Goal: Task Accomplishment & Management: Use online tool/utility

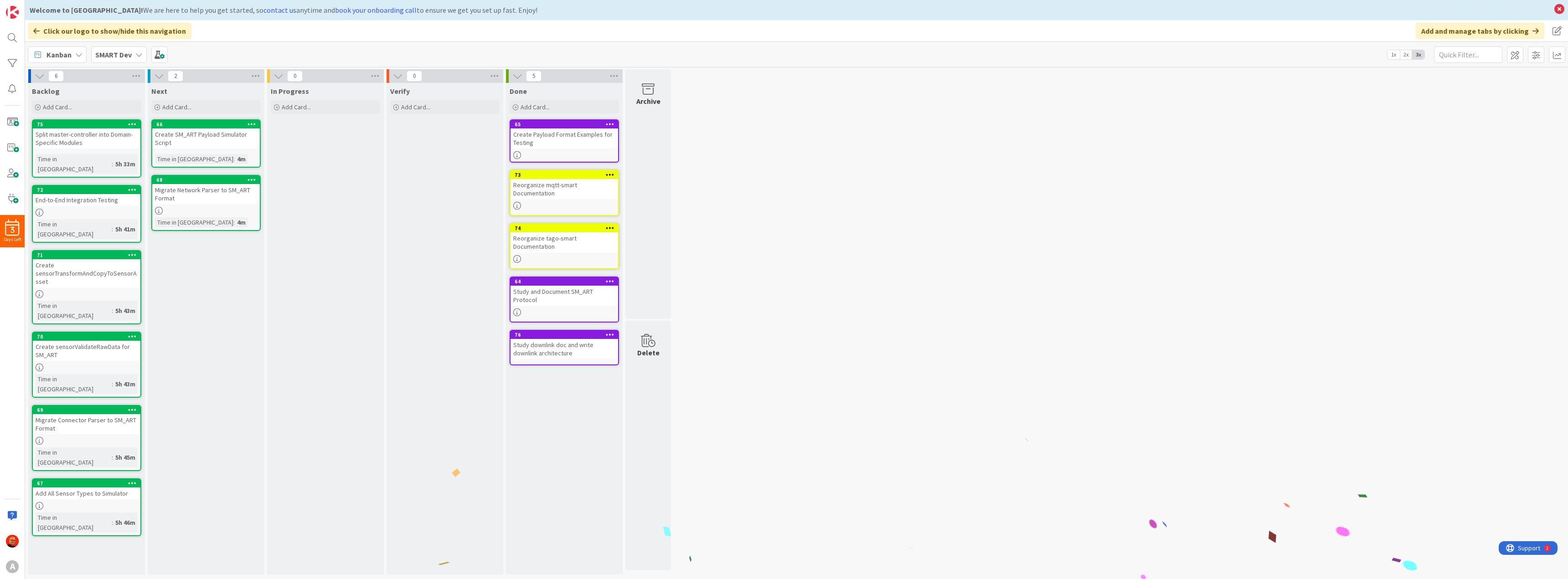
click at [552, 133] on div "Create Payload Format Examples for Testing" at bounding box center [564, 138] width 108 height 20
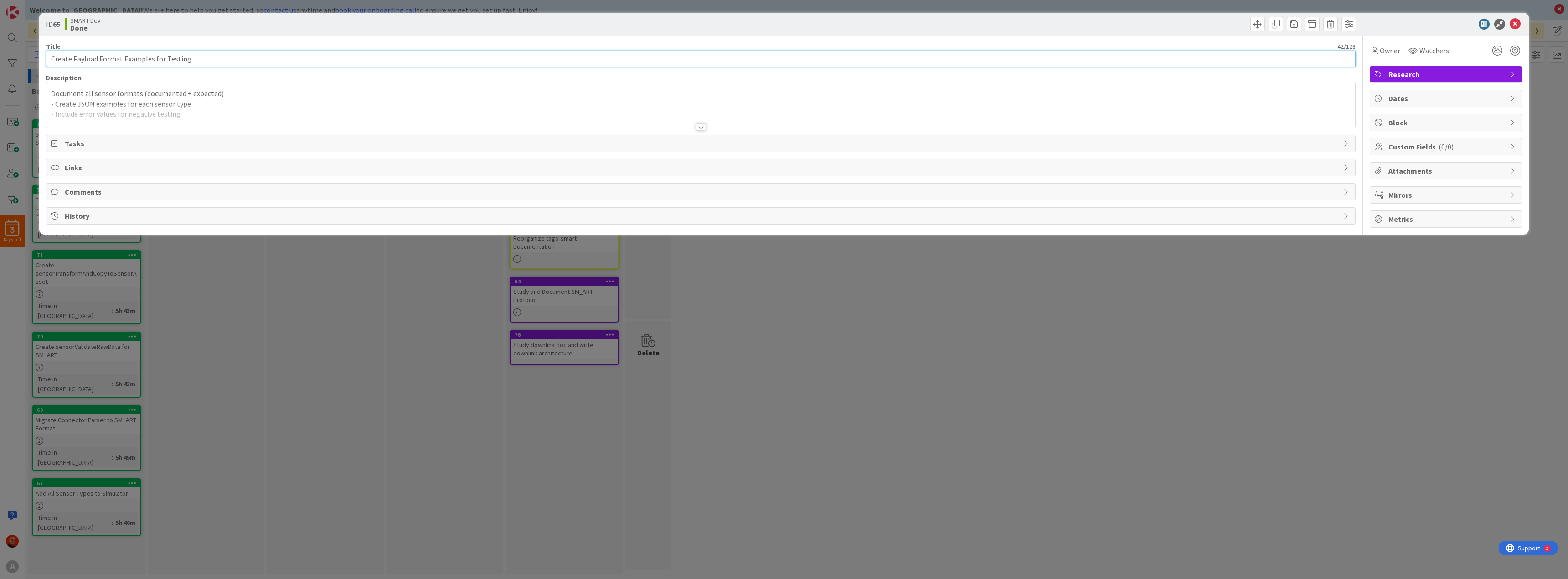
click at [72, 58] on input "Create Payload Format Examples for Testing" at bounding box center [701, 58] width 1309 height 16
type input "Create Comprehensive New Payload Format Examples for Testing"
click at [1518, 21] on icon at bounding box center [1515, 24] width 11 height 11
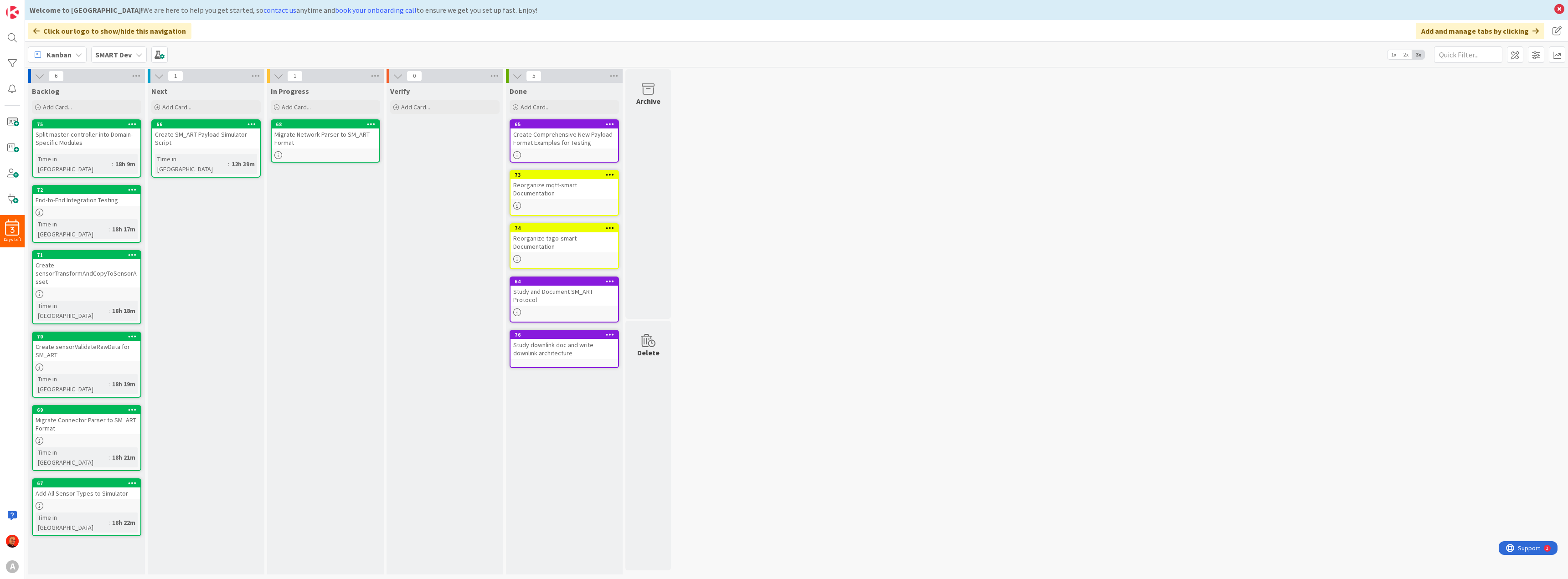
click at [342, 132] on div "Migrate Network Parser to SM_ART Format" at bounding box center [325, 138] width 108 height 20
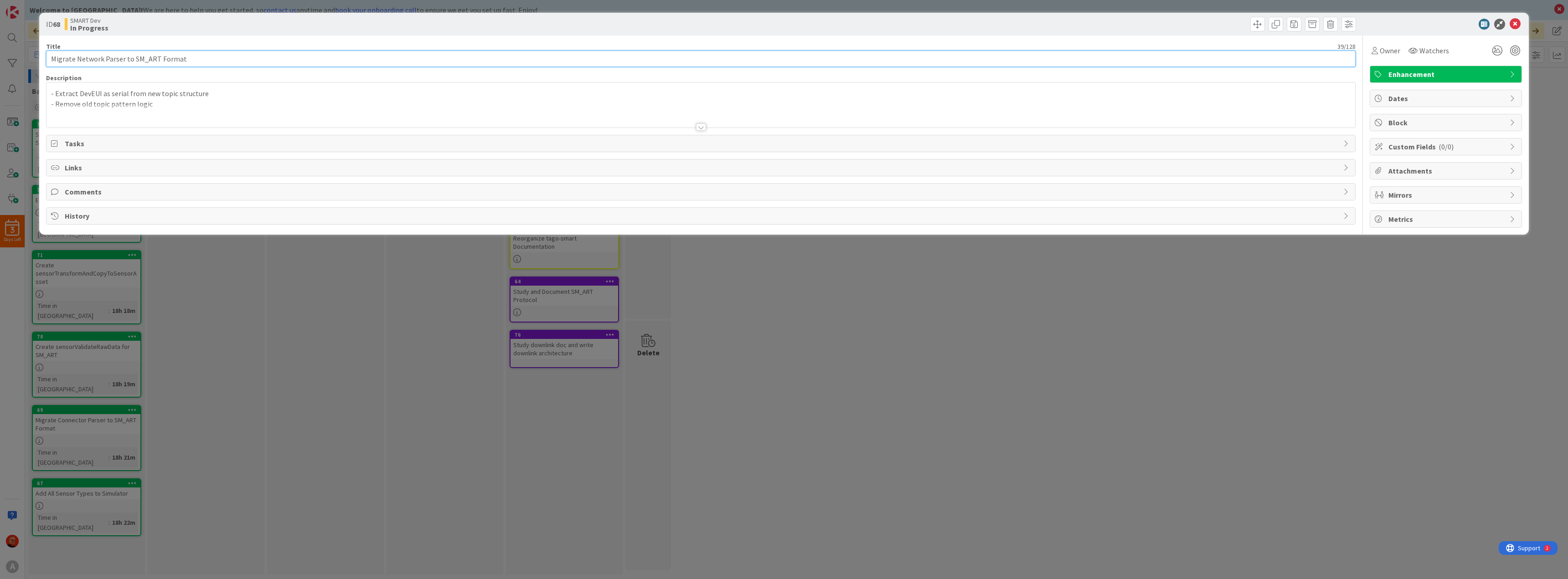
click at [131, 60] on input "Migrate Network Parser to SM_ART Format" at bounding box center [701, 58] width 1309 height 16
type input "Migrate Network Parser to new SM_ART Format"
click at [1517, 25] on icon at bounding box center [1515, 24] width 11 height 11
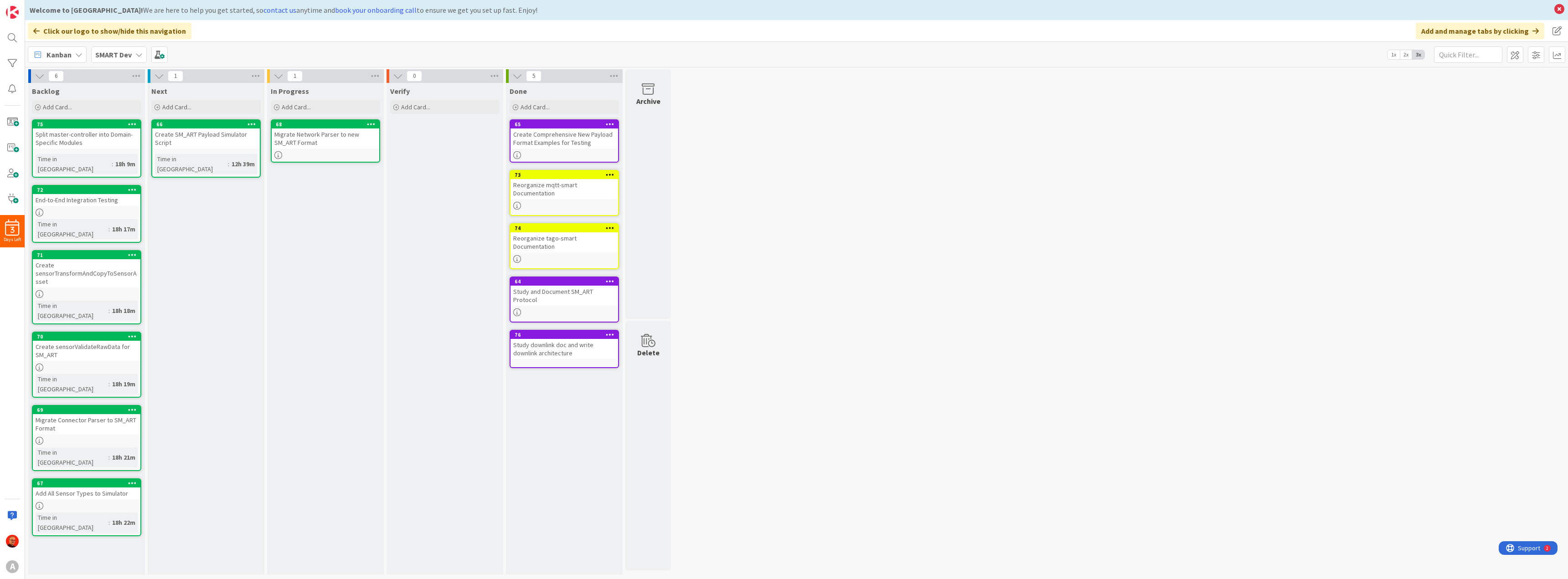
click at [70, 487] on div "Add All Sensor Types to Simulator" at bounding box center [86, 493] width 108 height 12
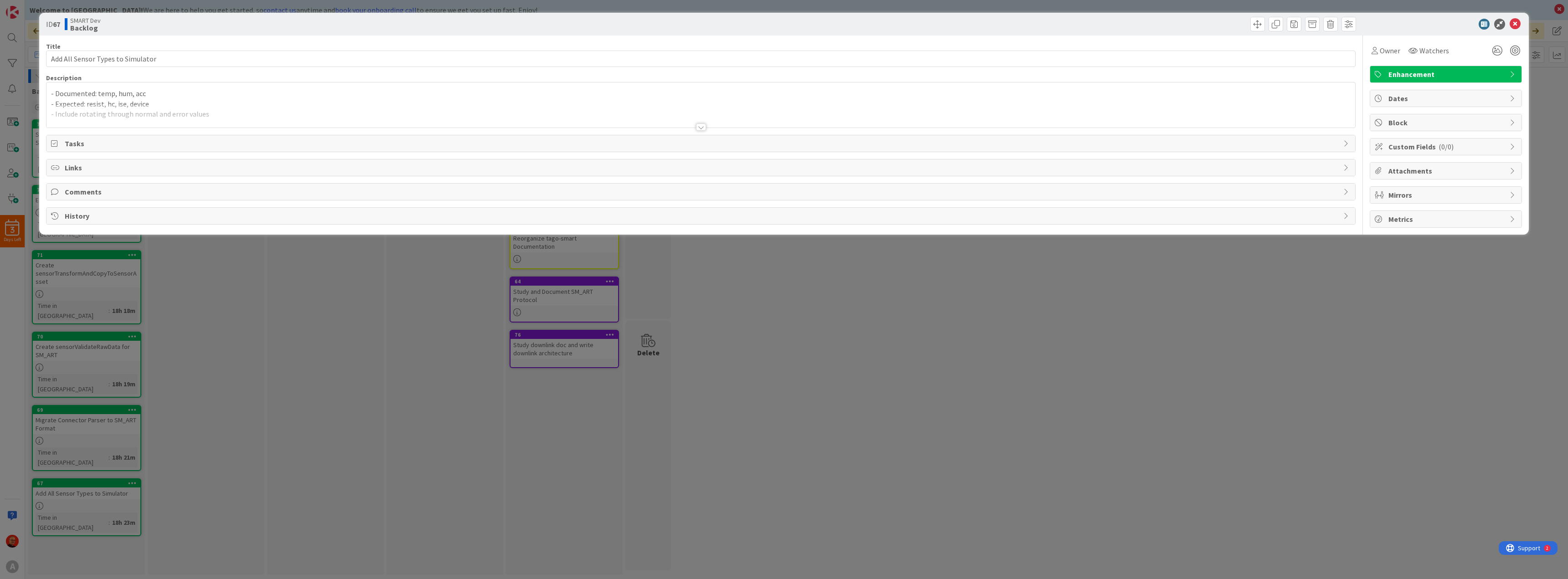
click at [174, 99] on p "- Expected: resist, hc, ise, device" at bounding box center [701, 104] width 1299 height 11
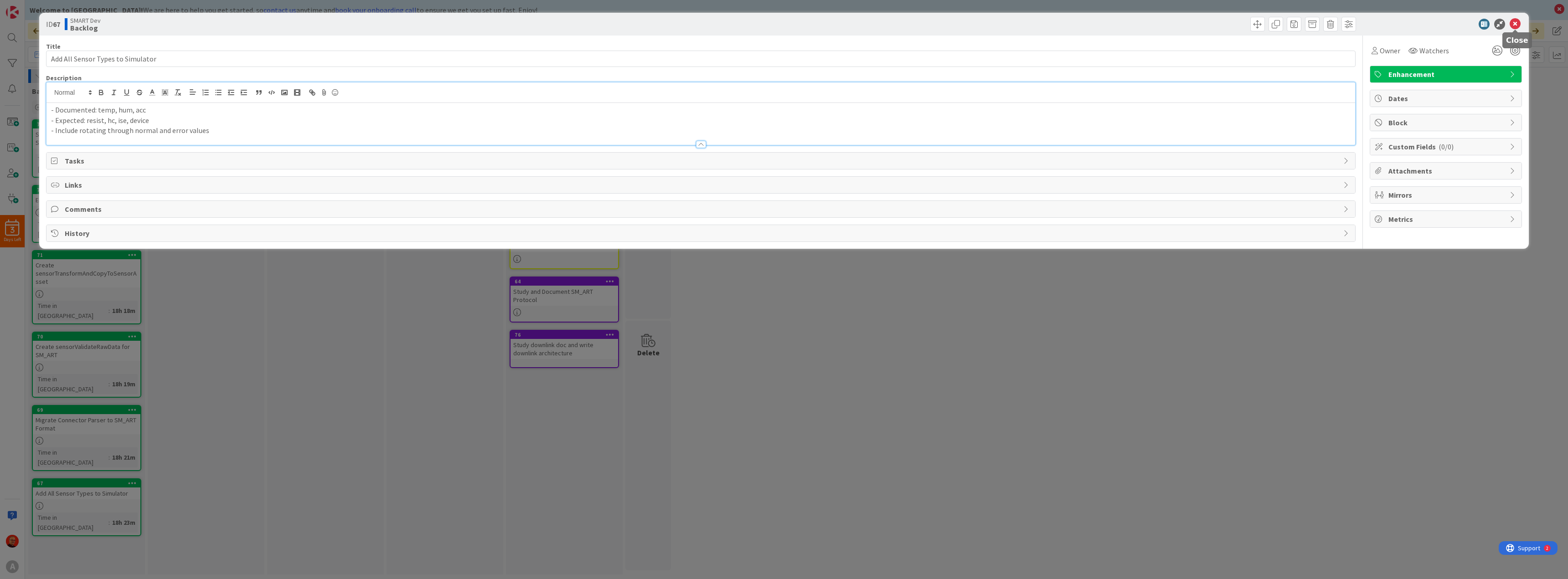
click at [1517, 23] on icon at bounding box center [1515, 24] width 11 height 11
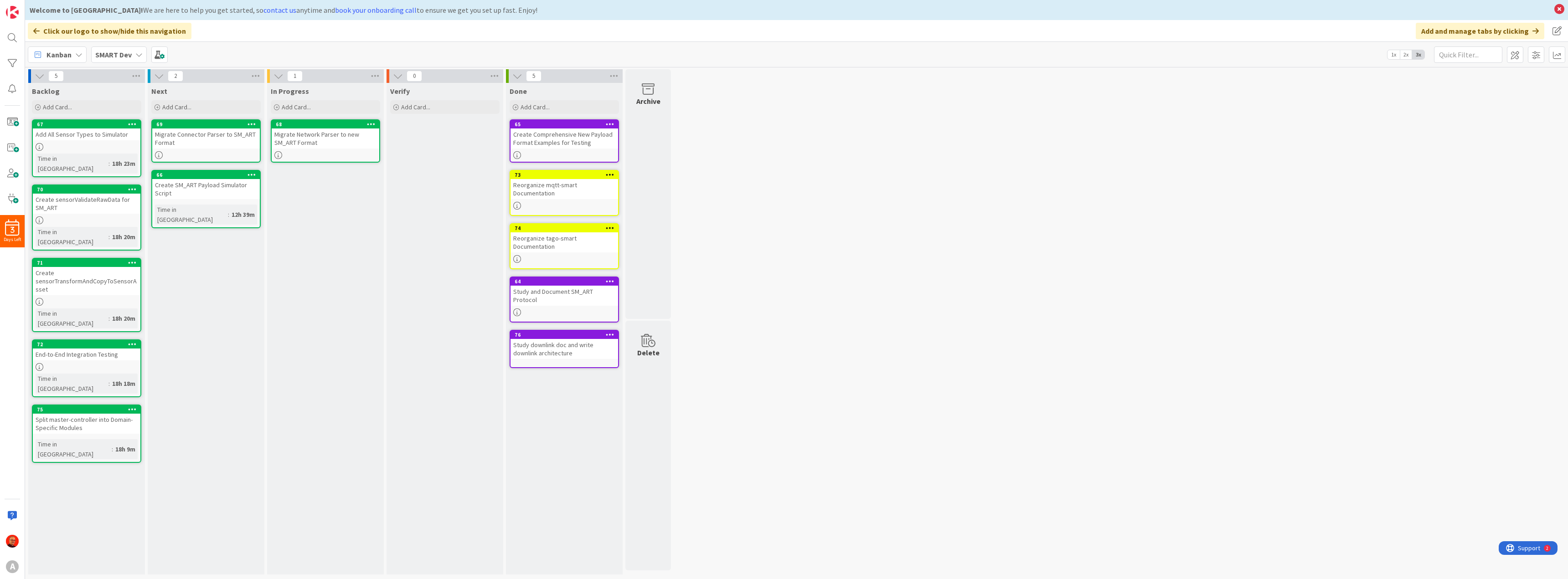
click at [72, 194] on div "Create sensorValidateRawData for SM_ART" at bounding box center [86, 204] width 108 height 20
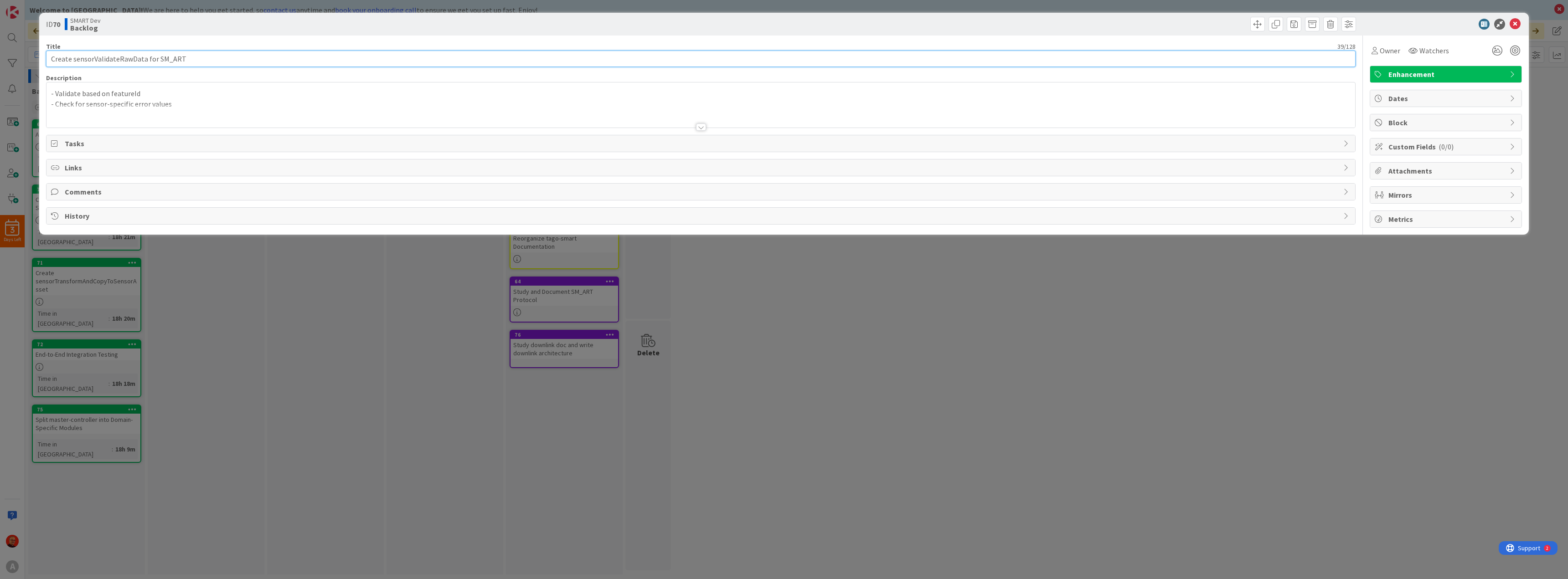
click at [60, 58] on input "Create sensorValidateRawData for SM_ART" at bounding box center [701, 58] width 1309 height 16
type input "Modify sensorValidateRawData for SM_ART"
click at [1516, 24] on icon at bounding box center [1515, 24] width 11 height 11
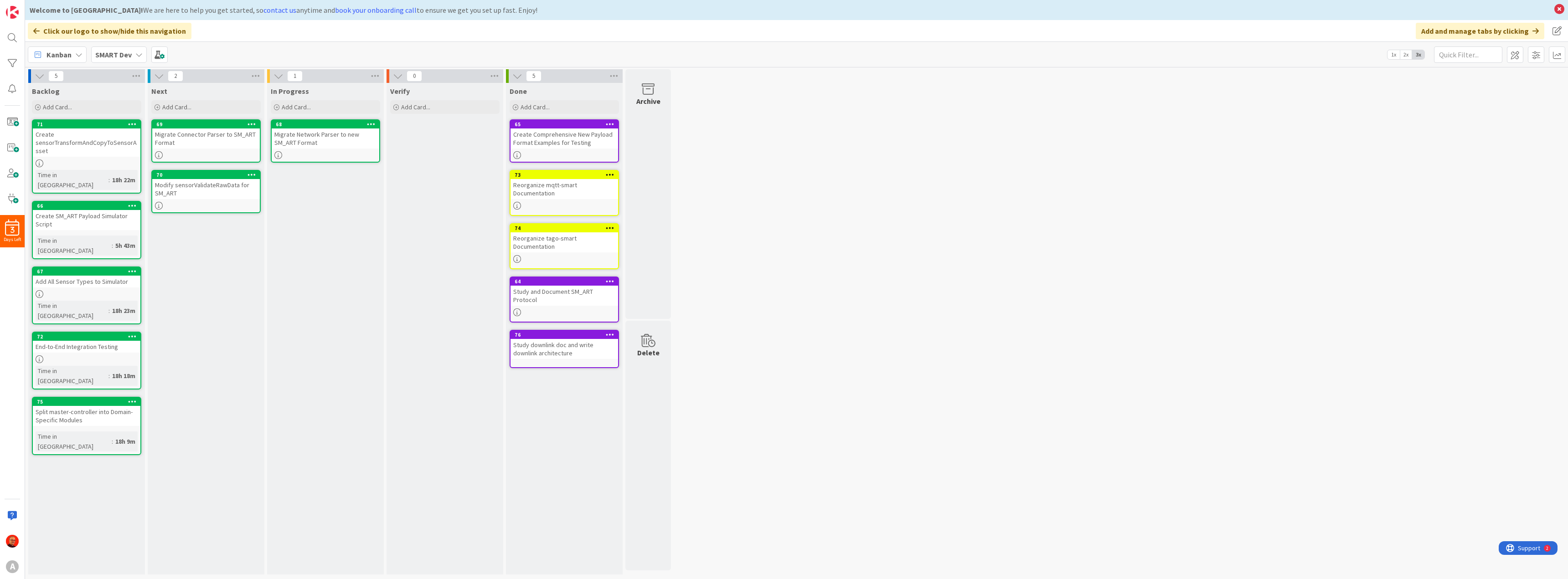
click at [135, 55] on icon at bounding box center [139, 55] width 8 height 8
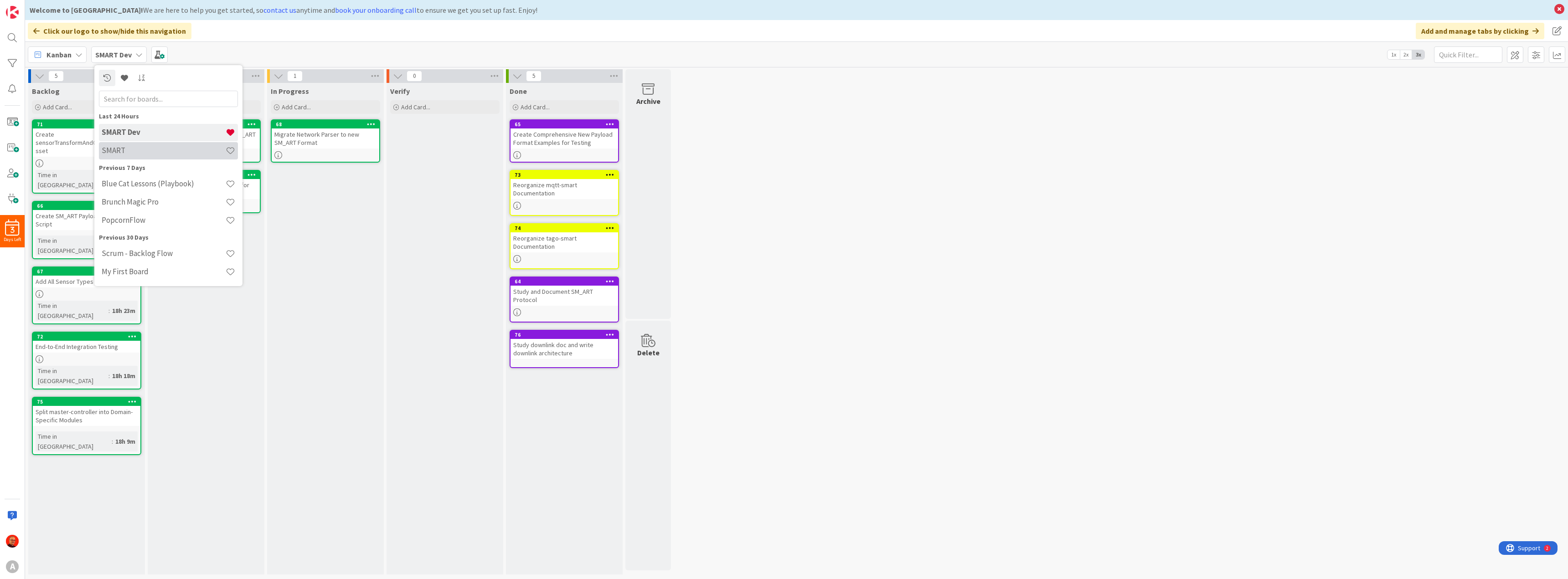
click at [140, 150] on h4 "SMART" at bounding box center [164, 150] width 124 height 9
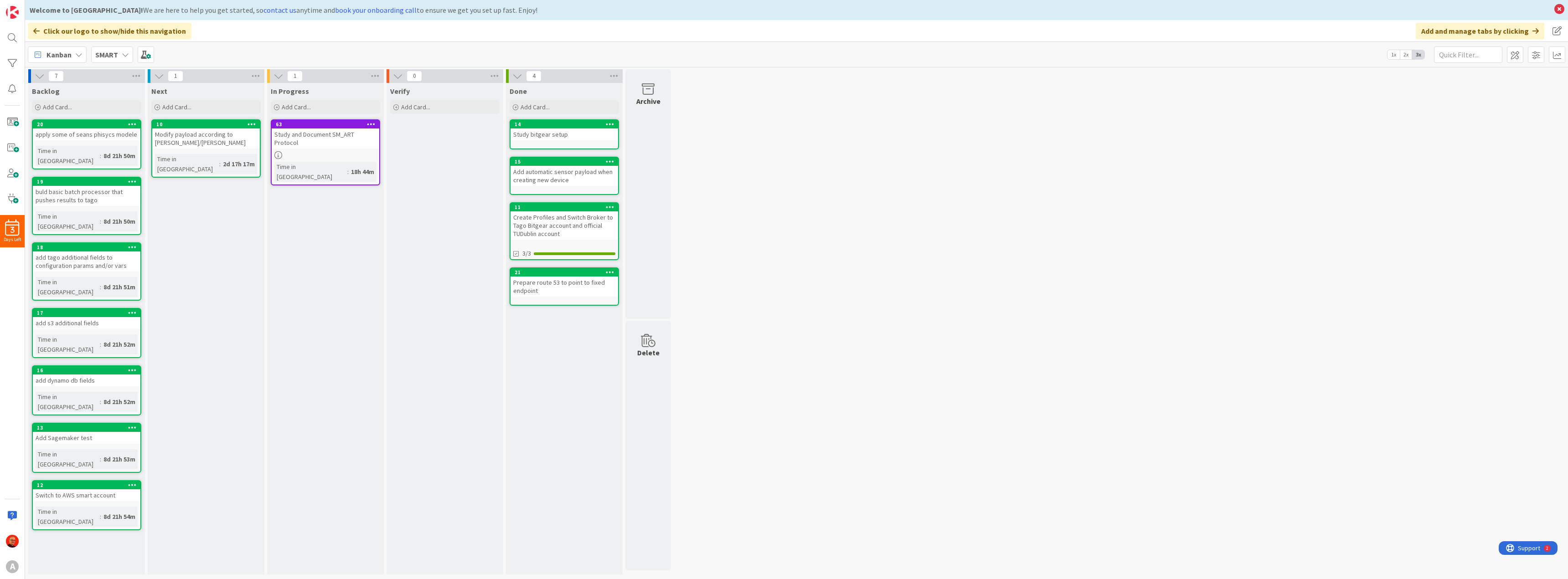
click at [372, 121] on icon at bounding box center [371, 124] width 9 height 6
click at [302, 305] on link "Delete" at bounding box center [318, 311] width 123 height 13
click at [261, 175] on button "Delete" at bounding box center [264, 170] width 34 height 16
